Goal: Find specific page/section: Find specific page/section

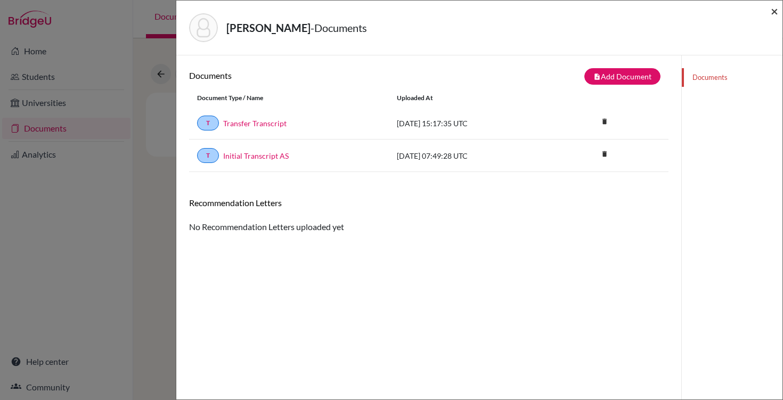
click at [772, 13] on span "×" at bounding box center [774, 10] width 7 height 15
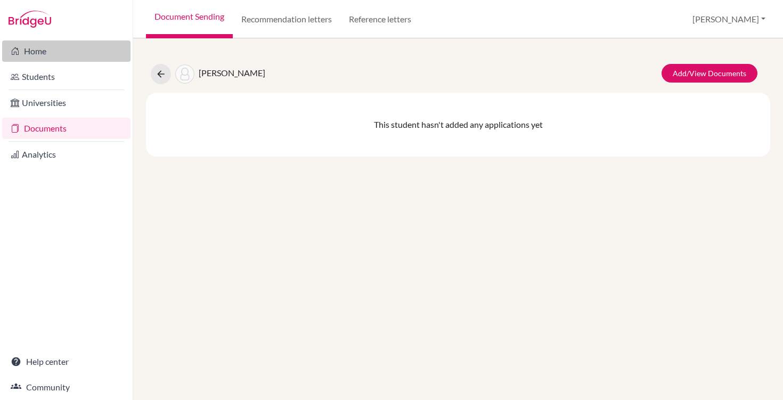
click at [45, 52] on link "Home" at bounding box center [66, 50] width 128 height 21
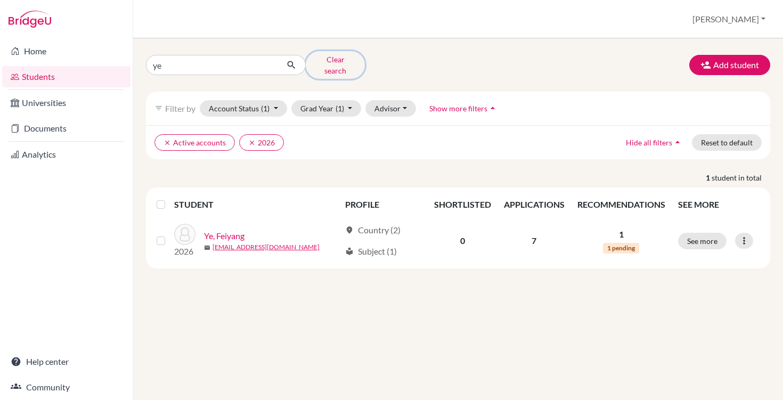
click at [331, 58] on button "Clear search" at bounding box center [335, 65] width 59 height 28
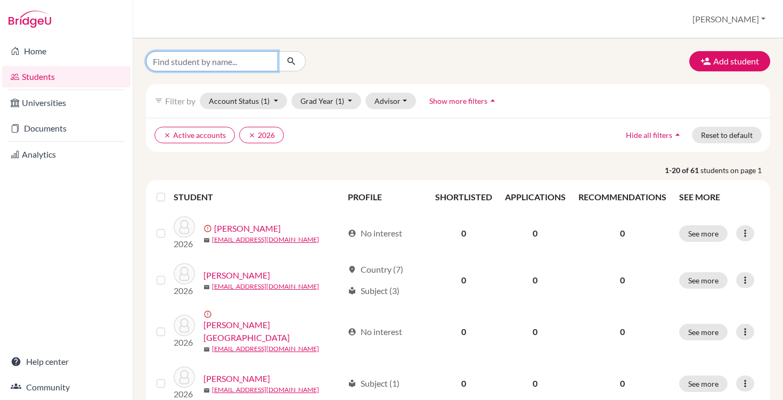
click at [219, 60] on input "Find student by name..." at bounding box center [212, 61] width 132 height 20
type input "morris"
click button "submit" at bounding box center [292, 61] width 28 height 20
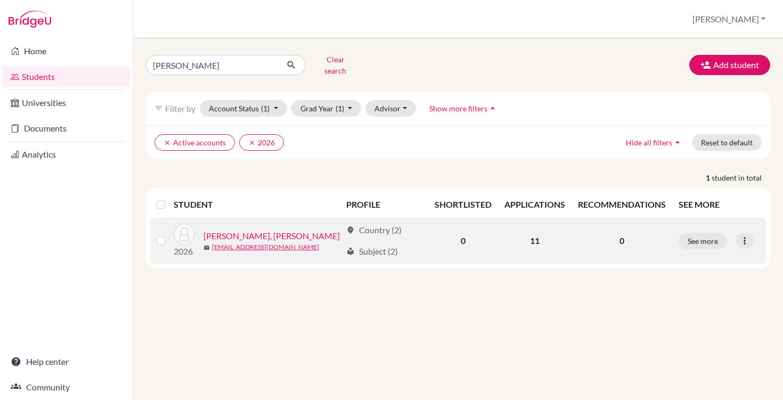
click at [213, 231] on link "[PERSON_NAME], [PERSON_NAME]" at bounding box center [271, 236] width 136 height 13
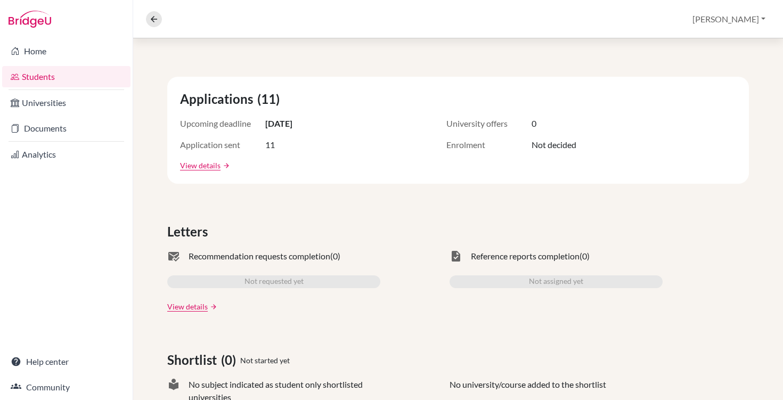
scroll to position [96, 0]
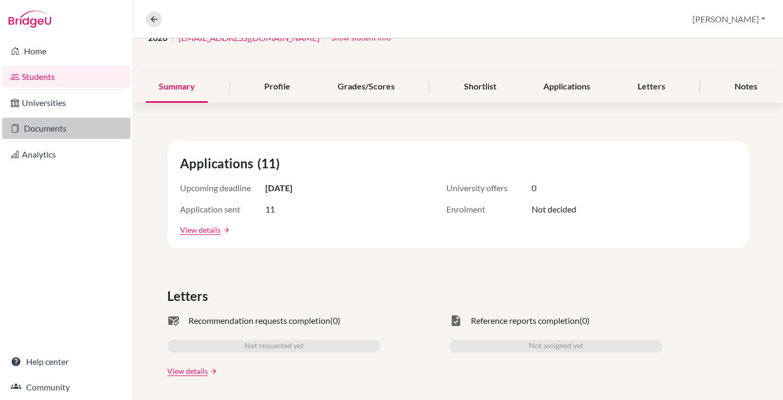
click at [37, 130] on link "Documents" at bounding box center [66, 128] width 128 height 21
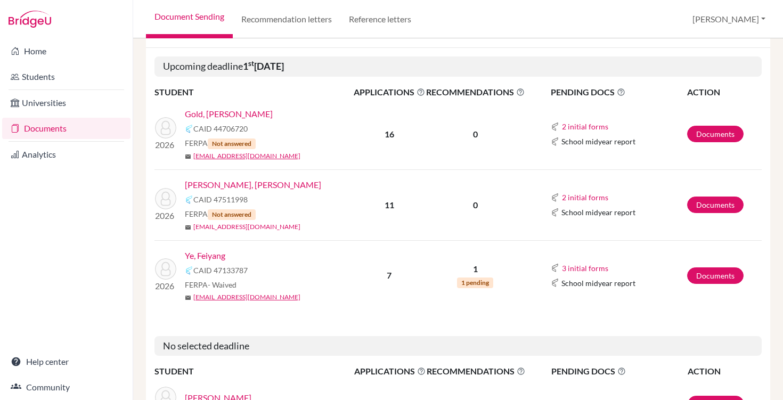
scroll to position [112, 0]
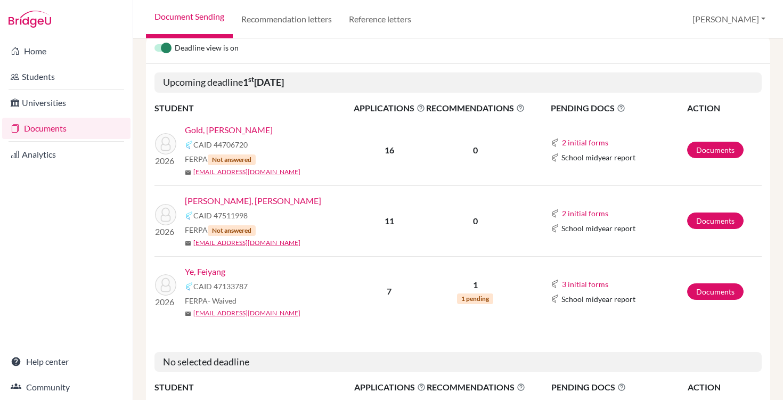
click at [229, 197] on link "[PERSON_NAME], [PERSON_NAME]" at bounding box center [253, 200] width 136 height 13
